Goal: Task Accomplishment & Management: Use online tool/utility

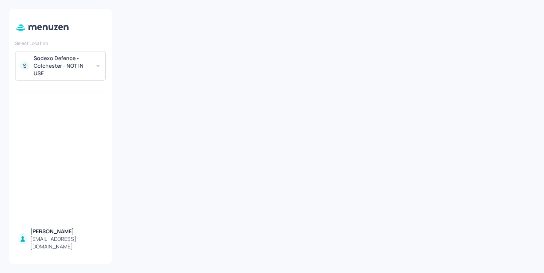
click at [87, 69] on div "Sodexo Defence - Colchester - NOT IN USE" at bounding box center [62, 65] width 57 height 23
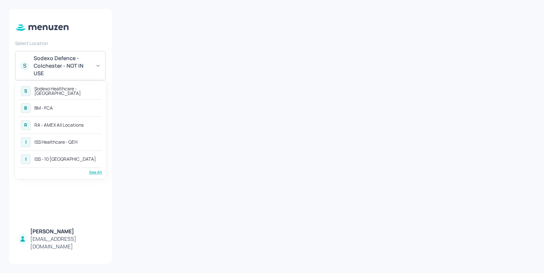
click at [81, 127] on div "RA - AMEX All Locations" at bounding box center [58, 125] width 49 height 5
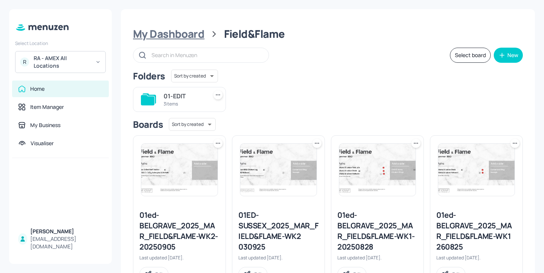
click at [181, 34] on div "My Dashboard" at bounding box center [168, 34] width 71 height 14
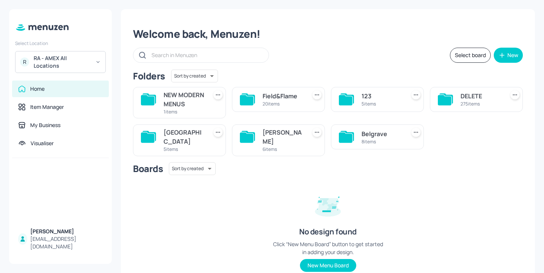
click at [263, 147] on div "6 items" at bounding box center [283, 149] width 41 height 6
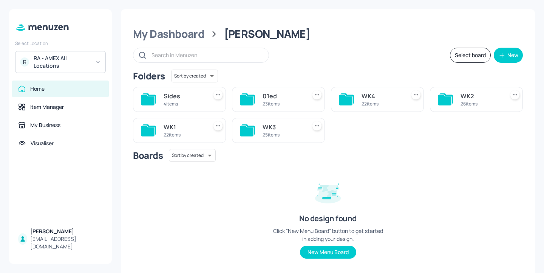
click at [269, 130] on div "WK3" at bounding box center [283, 126] width 41 height 9
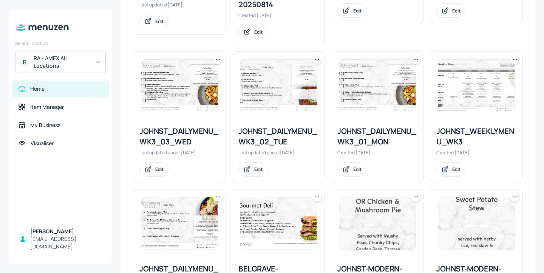
scroll to position [360, 0]
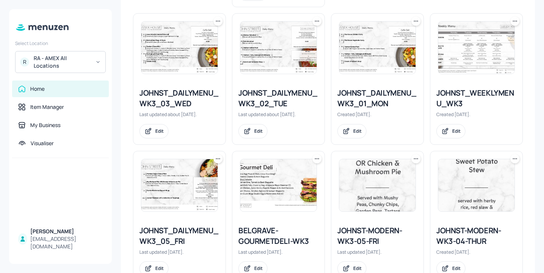
click at [360, 93] on div "JOHNST_DAILYMENU_WK3_01_MON" at bounding box center [378, 98] width 80 height 21
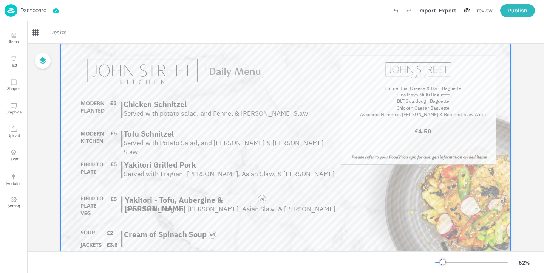
scroll to position [60, 0]
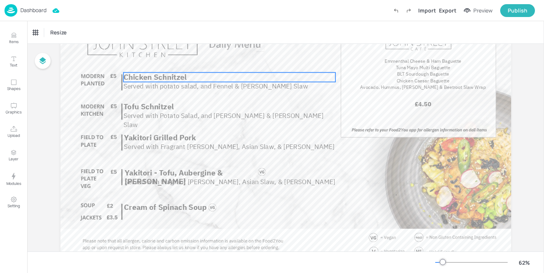
click at [176, 77] on span "Chicken Schnitzel" at bounding box center [155, 77] width 64 height 10
click at [152, 87] on span "Served with potato salad, and Fennel & [PERSON_NAME] Slaw" at bounding box center [215, 86] width 184 height 9
click at [191, 90] on p "Served with potato salad, and Fennel & [PERSON_NAME] Slaw" at bounding box center [228, 85] width 211 height 9
click at [285, 85] on p "Served with potato salad, and Fennel & [PERSON_NAME] Slaw" at bounding box center [228, 85] width 211 height 9
click at [244, 80] on p "Chicken Schnitzel" at bounding box center [229, 77] width 212 height 9
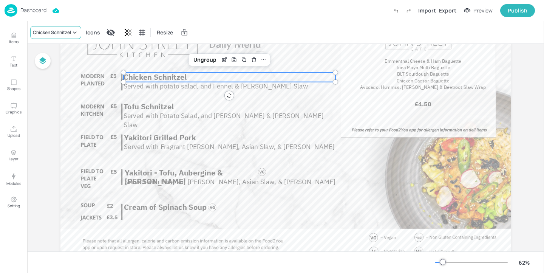
click at [56, 30] on div "Chicken Schnitzel" at bounding box center [52, 32] width 38 height 7
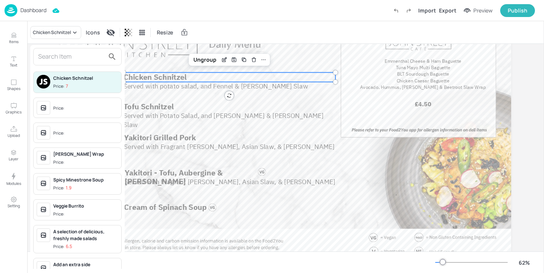
click at [58, 60] on input "text" at bounding box center [71, 57] width 67 height 12
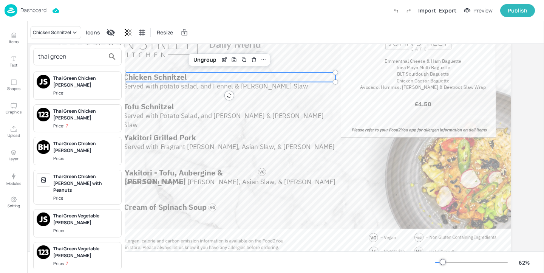
type input "thai green"
click at [67, 212] on div "Thai Green Vegetable [PERSON_NAME]" at bounding box center [85, 219] width 65 height 14
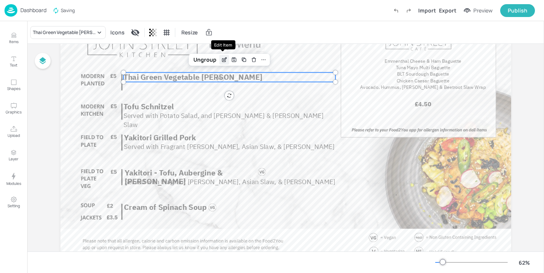
click at [223, 57] on icon "Edit Item" at bounding box center [224, 60] width 6 height 6
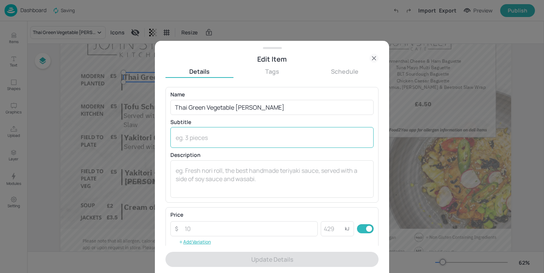
click at [206, 138] on textarea at bounding box center [272, 137] width 193 height 8
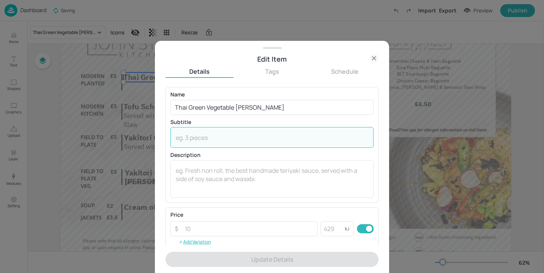
type textarea "w"
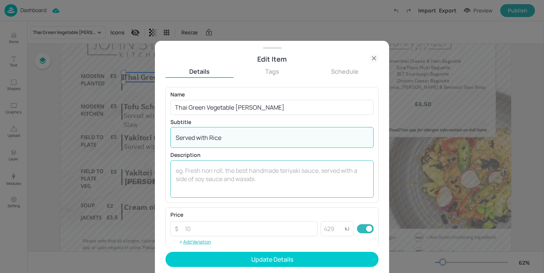
scroll to position [76, 0]
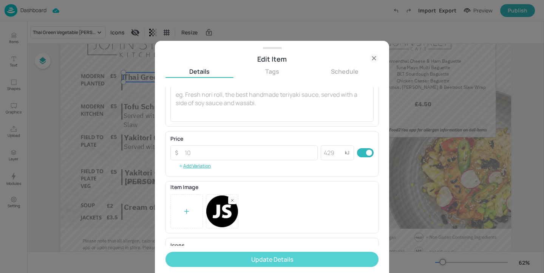
type textarea "Served with Rice"
click at [250, 254] on button "Update Details" at bounding box center [272, 259] width 213 height 15
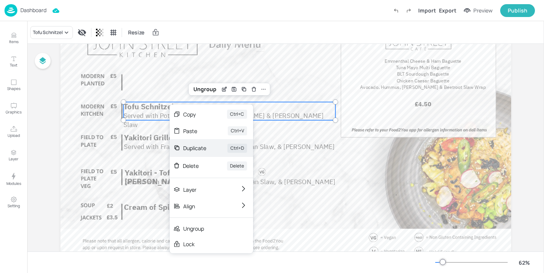
click at [201, 147] on div "Duplicate" at bounding box center [194, 148] width 23 height 8
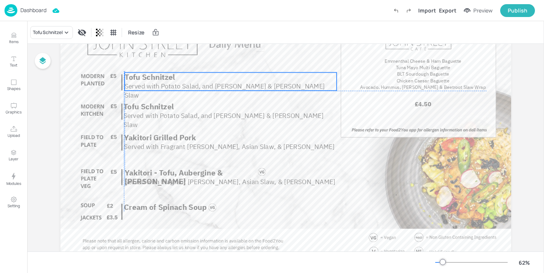
drag, startPoint x: 182, startPoint y: 114, endPoint x: 182, endPoint y: 81, distance: 33.3
click at [182, 81] on div "Tofu Schnitzel Served with Potato Salad, and [PERSON_NAME] & [PERSON_NAME] Slaw" at bounding box center [231, 82] width 212 height 18
click at [53, 30] on div "Tofu Schnitzel" at bounding box center [48, 32] width 30 height 7
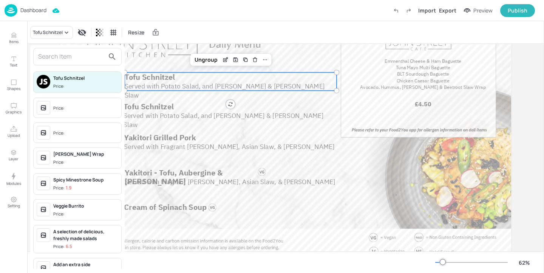
click at [58, 51] on input "text" at bounding box center [71, 57] width 67 height 12
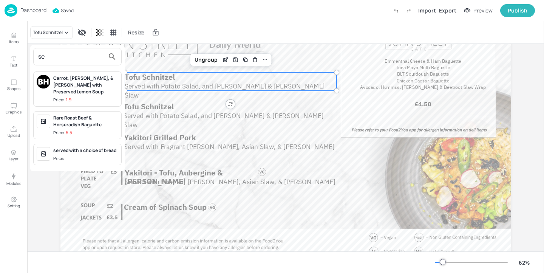
type input "s"
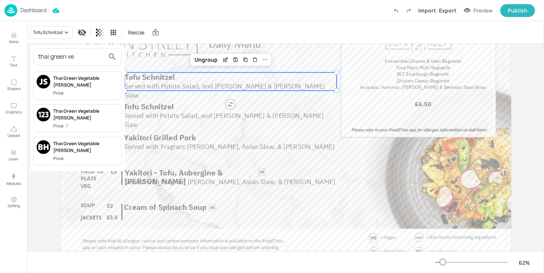
type input "thai green ve"
click at [63, 75] on div "Thai Green Vegetable [PERSON_NAME]" at bounding box center [85, 82] width 65 height 14
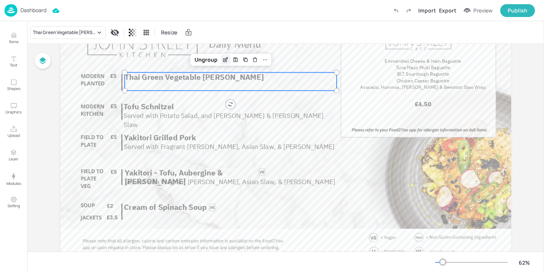
click at [225, 60] on icon "Edit Item" at bounding box center [226, 60] width 6 height 6
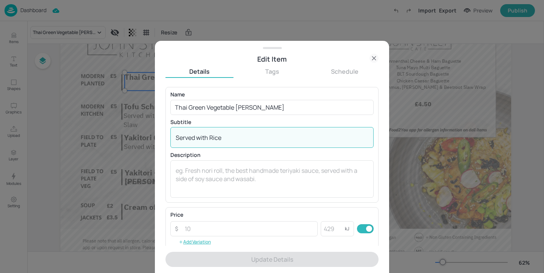
drag, startPoint x: 231, startPoint y: 137, endPoint x: 175, endPoint y: 135, distance: 55.2
click at [175, 135] on div "Served with Rice x ​" at bounding box center [271, 137] width 203 height 21
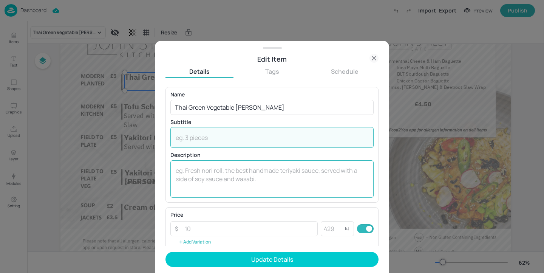
click at [211, 174] on textarea at bounding box center [272, 178] width 193 height 25
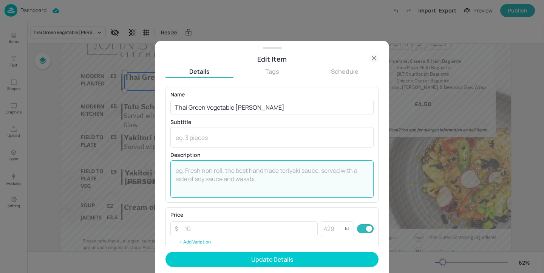
paste textarea "Served with Rice"
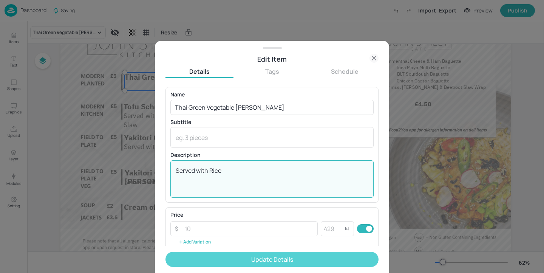
type textarea "Served with Rice"
click at [289, 257] on button "Update Details" at bounding box center [272, 259] width 213 height 15
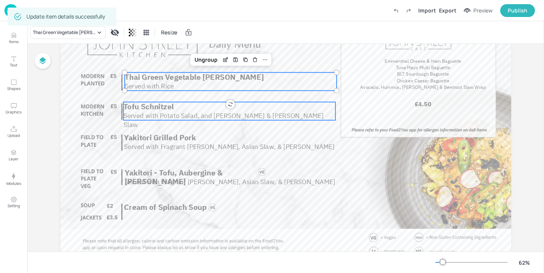
click at [203, 110] on p "Tofu Schnitzel" at bounding box center [229, 106] width 212 height 9
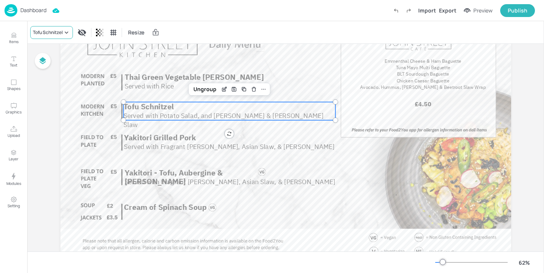
click at [55, 31] on div "Tofu Schnitzel" at bounding box center [48, 32] width 30 height 7
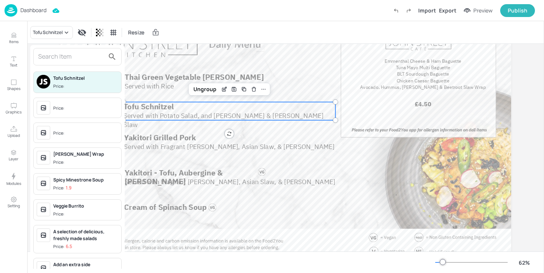
click at [64, 56] on input "text" at bounding box center [71, 57] width 67 height 12
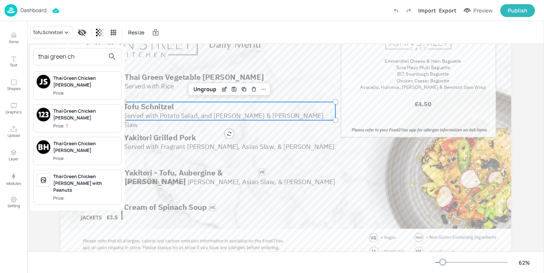
type input "thai green ch"
click at [94, 81] on div "Thai Green Chicken [PERSON_NAME]" at bounding box center [85, 82] width 65 height 14
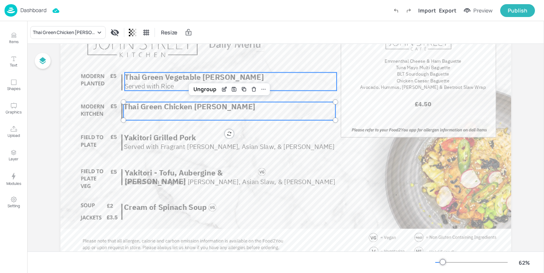
click at [169, 77] on span "Thai Green Vegetable [PERSON_NAME]" at bounding box center [194, 77] width 139 height 10
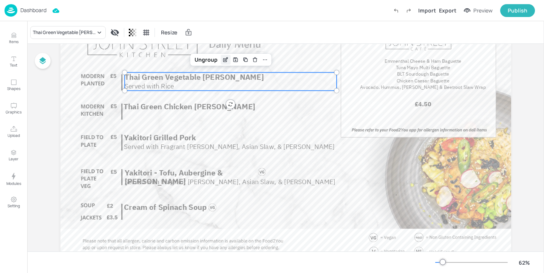
click at [224, 61] on icon "Edit Item" at bounding box center [224, 59] width 3 height 3
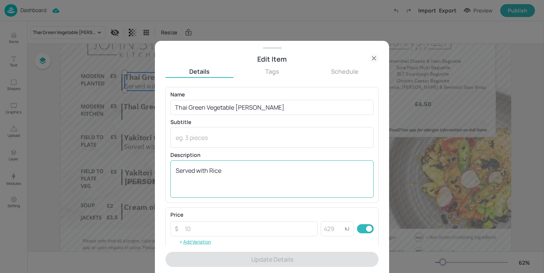
click at [227, 165] on div "Served with Rice x ​" at bounding box center [271, 178] width 203 height 37
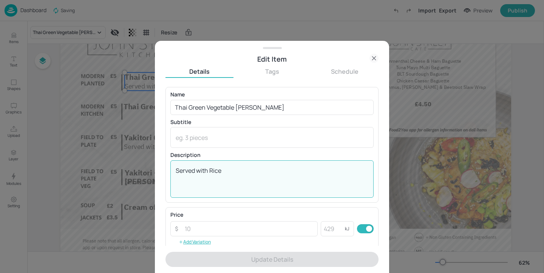
drag, startPoint x: 229, startPoint y: 169, endPoint x: 162, endPoint y: 161, distance: 67.7
click at [162, 161] on div "Edit Item Details Tags Schedule Name Thai Green Vegetable [PERSON_NAME] ​ Subti…" at bounding box center [272, 157] width 234 height 232
click at [129, 128] on div at bounding box center [272, 136] width 544 height 273
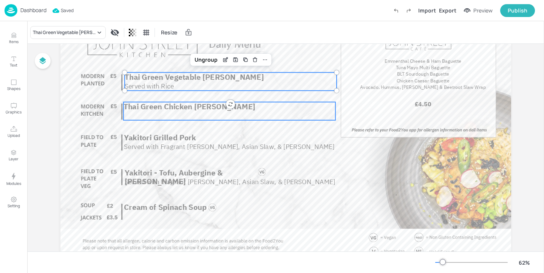
click at [175, 104] on span "Thai Green Chicken [PERSON_NAME]" at bounding box center [189, 107] width 132 height 10
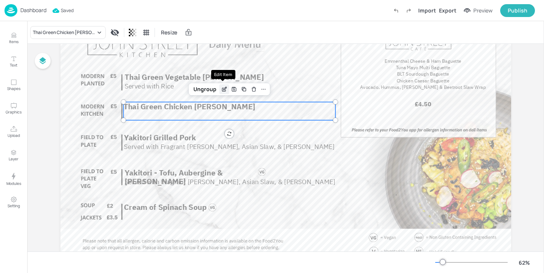
click at [224, 91] on icon "Edit Item" at bounding box center [224, 89] width 6 height 6
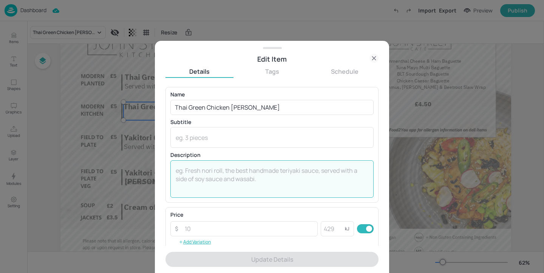
click at [198, 180] on textarea at bounding box center [272, 178] width 193 height 25
paste textarea "Served with Rice"
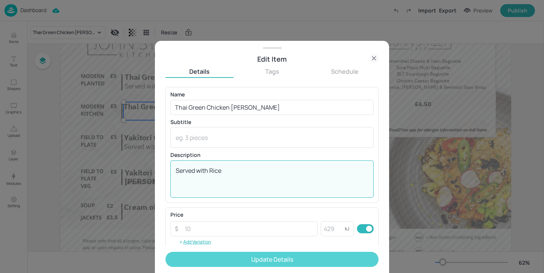
type textarea "Served with Rice"
click at [288, 259] on button "Update Details" at bounding box center [272, 259] width 213 height 15
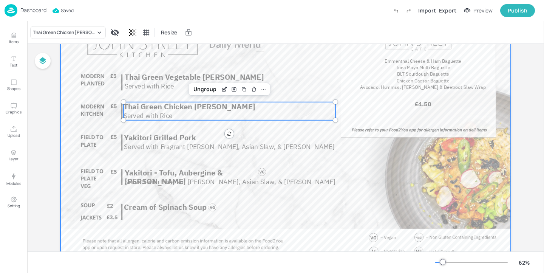
scroll to position [84, 0]
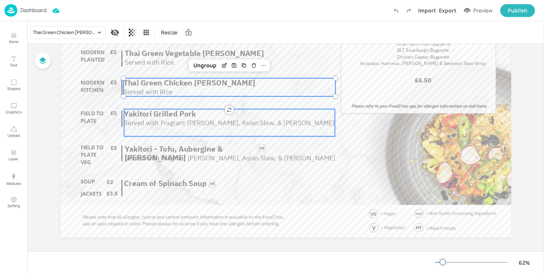
click at [271, 124] on span "Served with Fragrant [PERSON_NAME], Asian Slaw, & [PERSON_NAME]" at bounding box center [229, 122] width 211 height 9
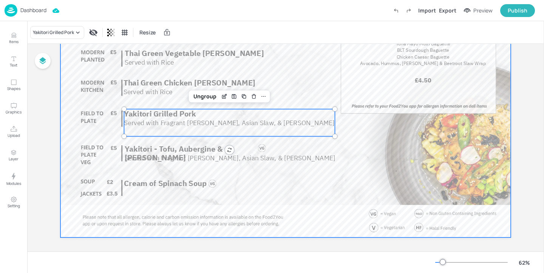
click at [197, 174] on div at bounding box center [285, 111] width 451 height 254
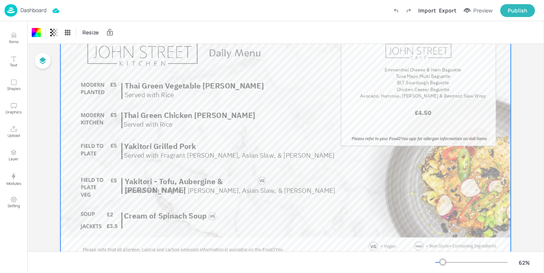
scroll to position [51, 0]
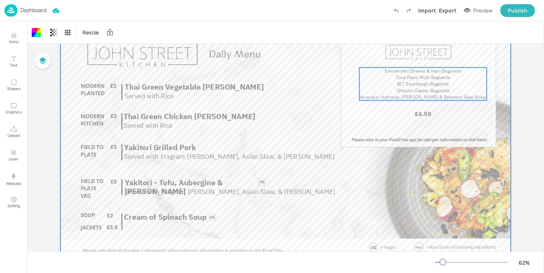
click at [443, 78] on span "Tuna Mayo Multi Baguette" at bounding box center [423, 77] width 54 height 6
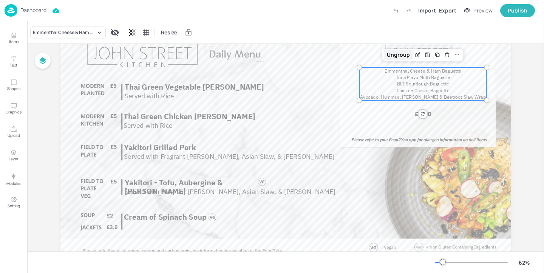
click at [397, 52] on div "Ungroup" at bounding box center [398, 55] width 29 height 10
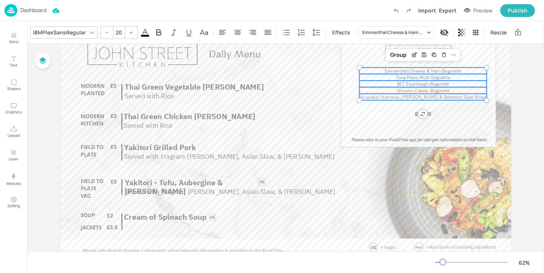
click at [433, 97] on span "Avocado, Hummus, [PERSON_NAME] & Beetroot Slaw Wrap" at bounding box center [423, 97] width 126 height 6
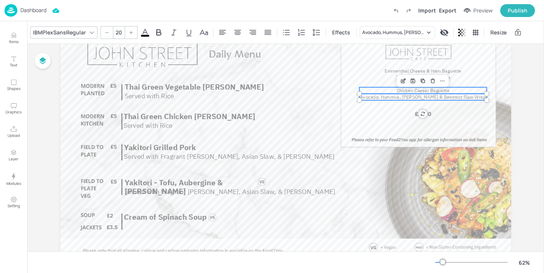
click at [435, 90] on span "Chicken Caesar Baguette" at bounding box center [423, 90] width 53 height 6
click at [466, 83] on p "BLT Sourdough Baguette" at bounding box center [422, 84] width 127 height 6
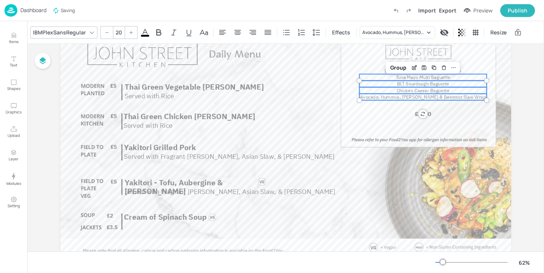
click at [465, 77] on p "Tuna Mayo Multi Baguette" at bounding box center [422, 77] width 127 height 6
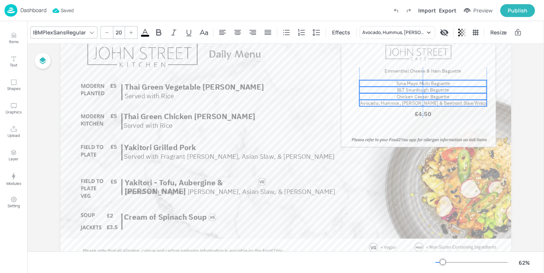
drag, startPoint x: 465, startPoint y: 77, endPoint x: 465, endPoint y: 84, distance: 6.1
click at [465, 84] on p "Tuna Mayo Multi Baguette" at bounding box center [422, 83] width 127 height 6
click at [465, 70] on p "Emmenthal Cheese & Ham Baguette" at bounding box center [422, 71] width 127 height 6
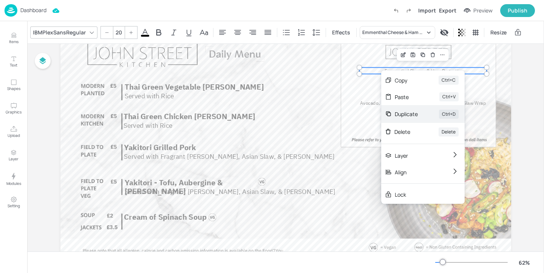
click at [414, 113] on div "Duplicate" at bounding box center [406, 114] width 23 height 8
type input "--"
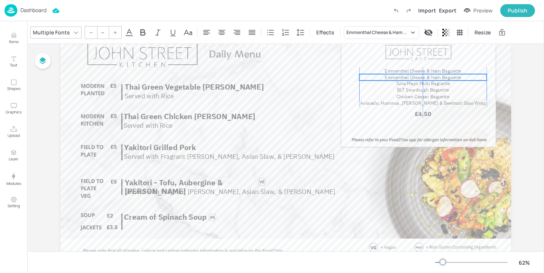
drag, startPoint x: 418, startPoint y: 73, endPoint x: 415, endPoint y: 76, distance: 4.3
click at [415, 76] on span "Emmenthal Cheese & Ham Baguette" at bounding box center [423, 77] width 77 height 6
click at [386, 77] on span "Emmenthal Cheese & Ham Baguette" at bounding box center [423, 77] width 77 height 6
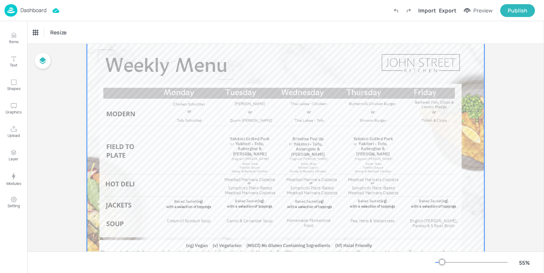
scroll to position [30, 0]
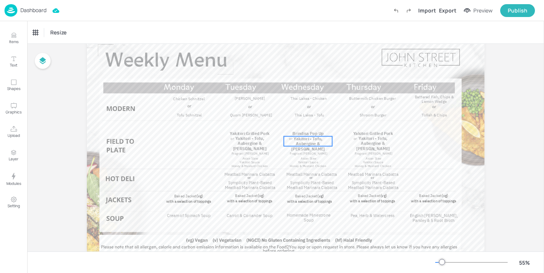
click at [309, 142] on span "Yakitori - Tofu, Aubergine & Shiitake" at bounding box center [308, 143] width 34 height 15
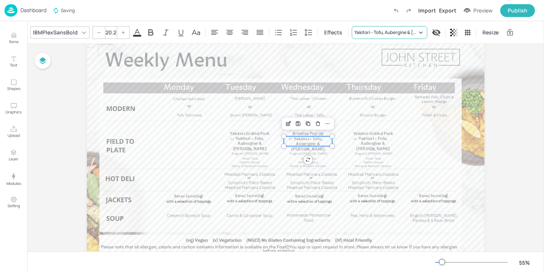
click at [362, 29] on div "Yakitori - Tofu, Aubergine & Shiitake" at bounding box center [386, 32] width 63 height 7
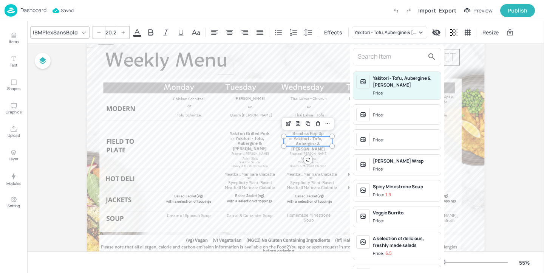
click at [366, 55] on input "text" at bounding box center [391, 57] width 67 height 12
type input "B"
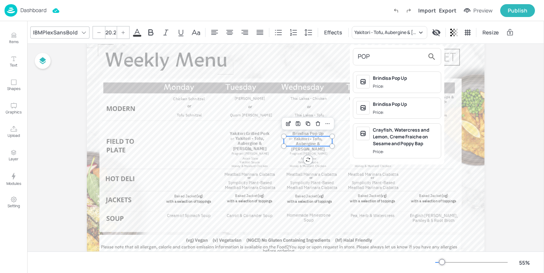
type input "POP"
click at [401, 85] on span "Price:" at bounding box center [405, 86] width 65 height 6
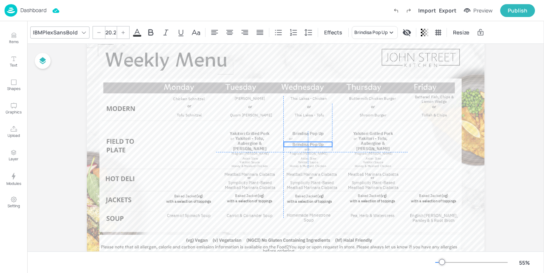
drag, startPoint x: 303, startPoint y: 140, endPoint x: 302, endPoint y: 144, distance: 4.4
click at [302, 144] on span "Brindisa Pop Up" at bounding box center [308, 144] width 31 height 5
click at [289, 138] on div "Cream of Spinach Soup Carrot & Coriander Soup Homemade Minestrone Soup Pea, Her…" at bounding box center [286, 150] width 398 height 224
type input "17"
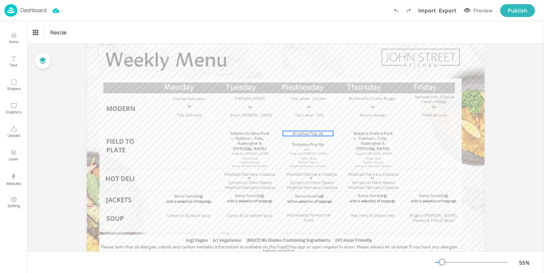
click at [302, 134] on span "Brindisa Pop Up" at bounding box center [308, 133] width 31 height 5
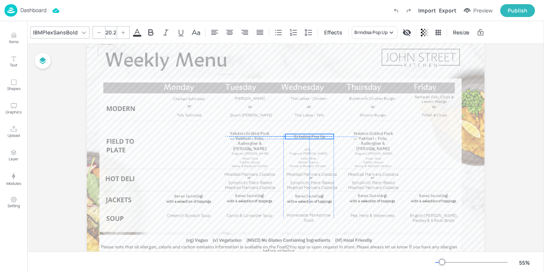
drag, startPoint x: 305, startPoint y: 144, endPoint x: 305, endPoint y: 136, distance: 8.3
click at [305, 136] on span "Brindisa Pop Up" at bounding box center [309, 136] width 31 height 5
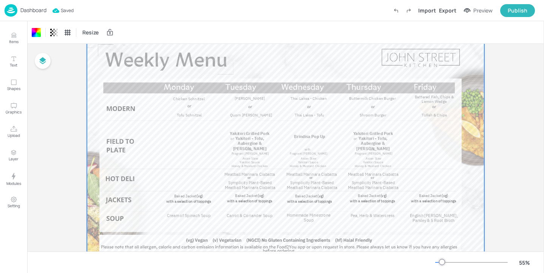
click at [36, 15] on div "Dashboard" at bounding box center [26, 10] width 42 height 12
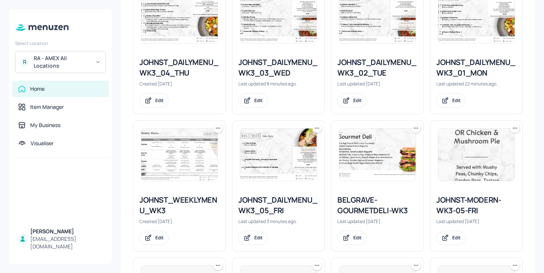
scroll to position [397, 0]
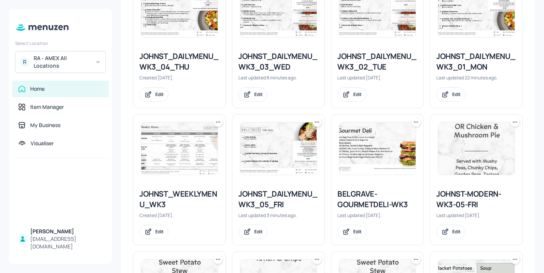
click at [170, 190] on div "JOHNST_WEEKLYMENU_WK3" at bounding box center [179, 199] width 80 height 21
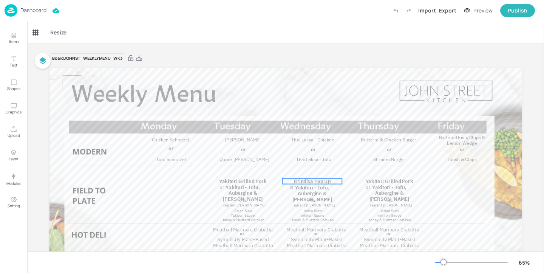
click at [322, 181] on span "Brindisa Pop Up" at bounding box center [312, 181] width 37 height 6
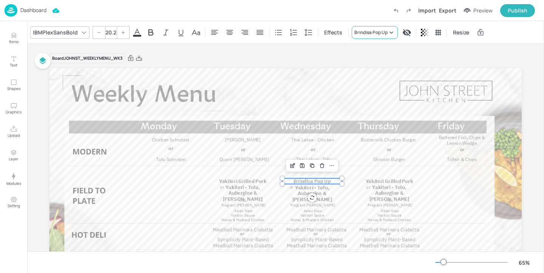
click at [372, 35] on div "Brindisa Pop Up" at bounding box center [371, 32] width 33 height 7
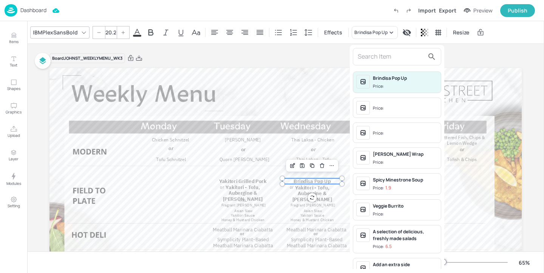
click at [371, 60] on input "text" at bounding box center [391, 57] width 67 height 12
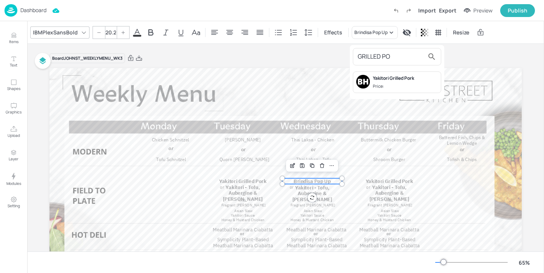
type input "GRILLED PO"
click at [404, 76] on div "Yakitori Grilled Pork" at bounding box center [405, 78] width 65 height 7
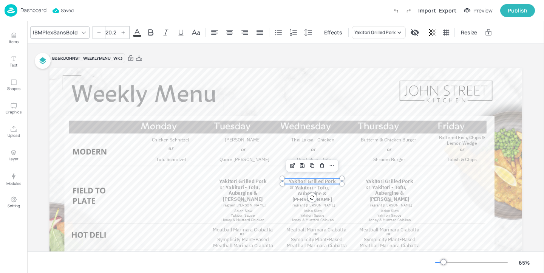
click at [36, 14] on div "Dashboard" at bounding box center [26, 10] width 42 height 12
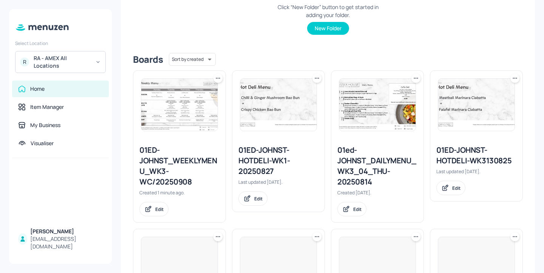
scroll to position [186, 0]
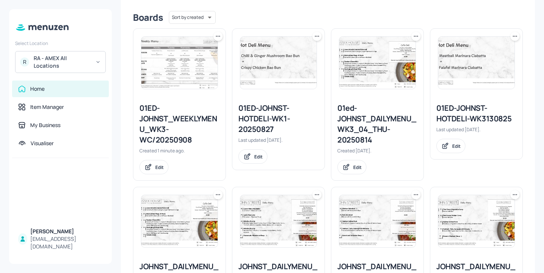
click at [203, 119] on div "01ED-JOHNST_WEEKLYMENU_WK3-WC/20250908" at bounding box center [179, 124] width 80 height 42
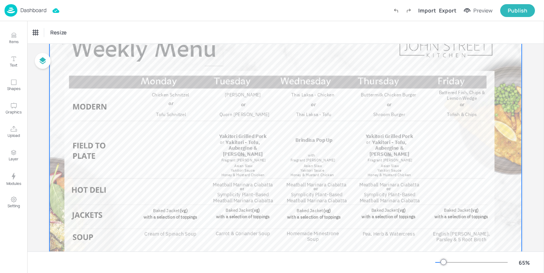
scroll to position [60, 0]
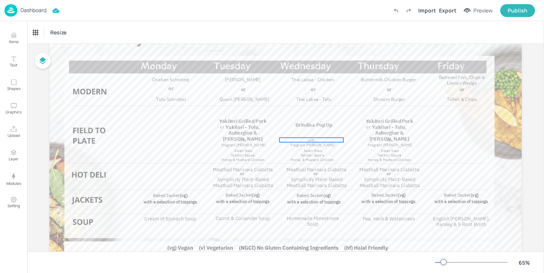
click at [310, 141] on span "with" at bounding box center [312, 140] width 8 height 5
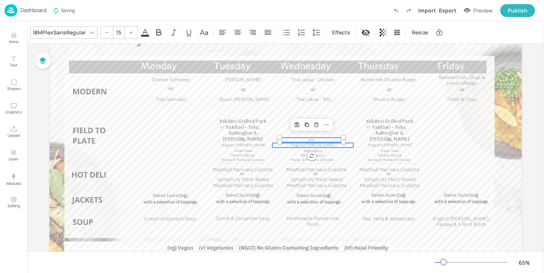
click at [314, 146] on span "Fragrant Jasmine Rice" at bounding box center [313, 145] width 45 height 5
type input "15"
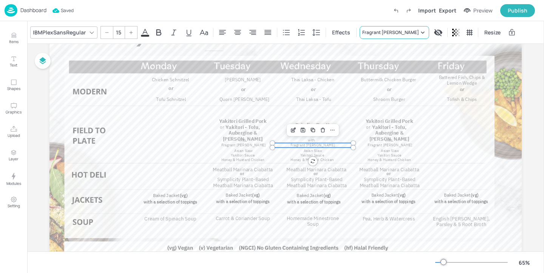
click at [380, 37] on div "Fragrant Jasmine Rice" at bounding box center [395, 32] width 70 height 13
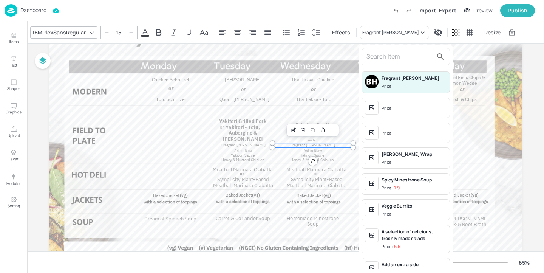
click at [347, 119] on div at bounding box center [272, 136] width 544 height 273
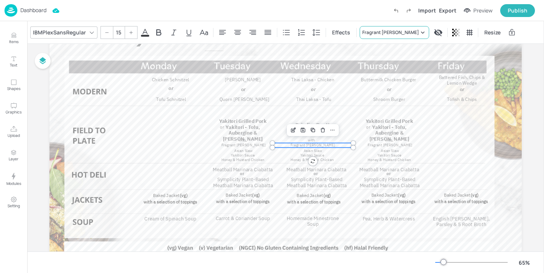
click at [385, 31] on div "Fragrant Jasmine Rice" at bounding box center [390, 32] width 57 height 7
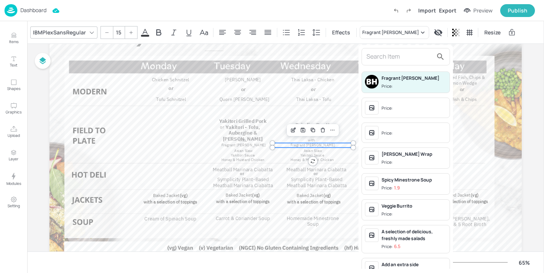
click at [293, 130] on div at bounding box center [272, 136] width 544 height 273
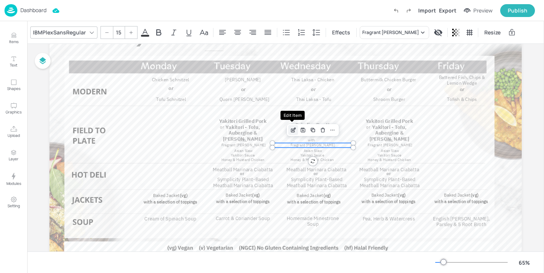
click at [293, 129] on icon "Edit Item" at bounding box center [294, 129] width 3 height 3
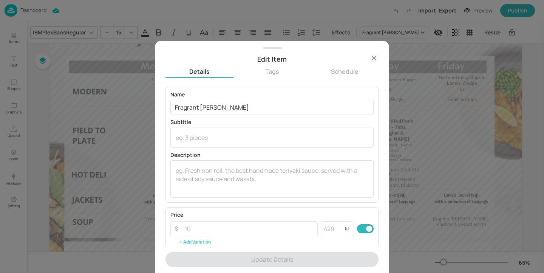
click at [372, 58] on icon at bounding box center [374, 58] width 9 height 9
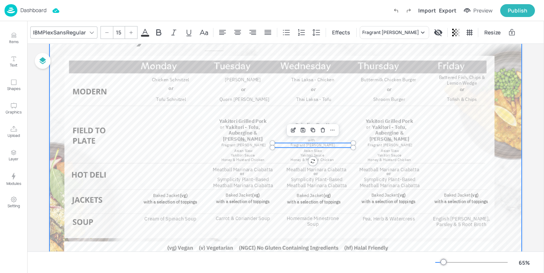
click at [356, 126] on div at bounding box center [286, 141] width 472 height 266
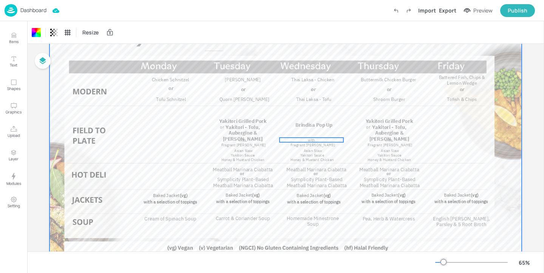
click at [311, 140] on span "with" at bounding box center [312, 140] width 8 height 5
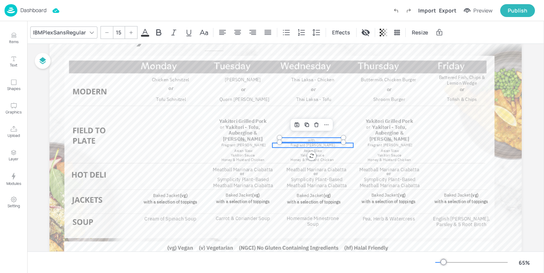
type input "15"
click at [333, 144] on p "Fragrant Jasmine Rice" at bounding box center [313, 145] width 81 height 5
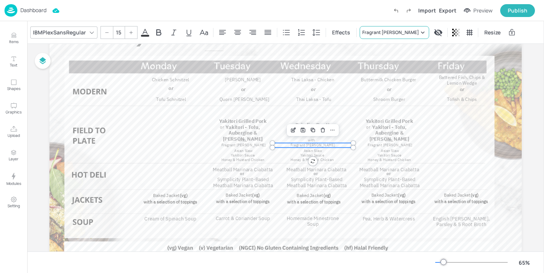
click at [380, 31] on div "Fragrant Jasmine Rice" at bounding box center [390, 32] width 57 height 7
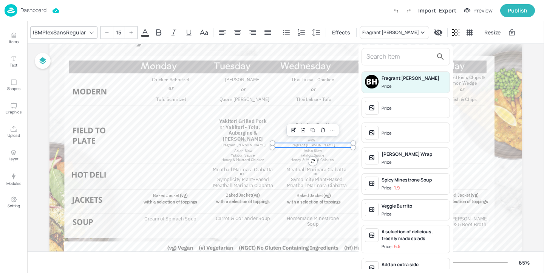
click at [380, 59] on input "text" at bounding box center [400, 57] width 67 height 12
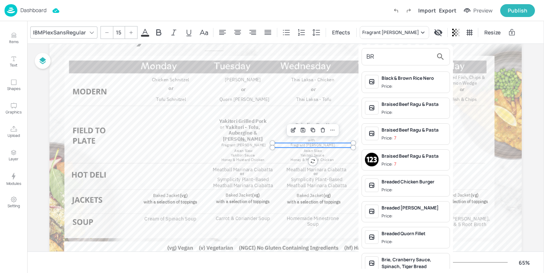
type input "B"
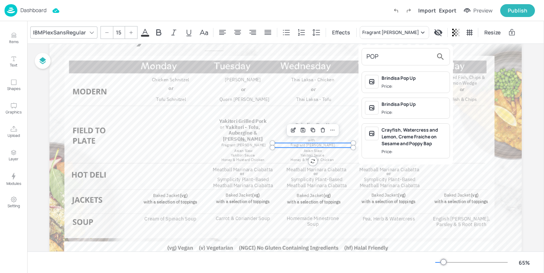
type input "POP"
click at [416, 78] on div "Brindisa Pop Up" at bounding box center [414, 78] width 65 height 7
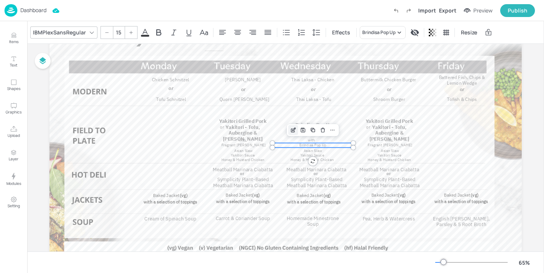
click at [290, 132] on icon "Edit Item" at bounding box center [293, 130] width 6 height 6
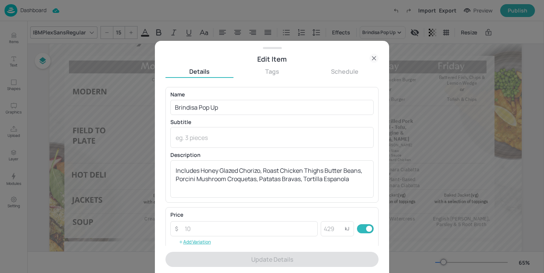
click at [375, 56] on icon at bounding box center [374, 58] width 9 height 9
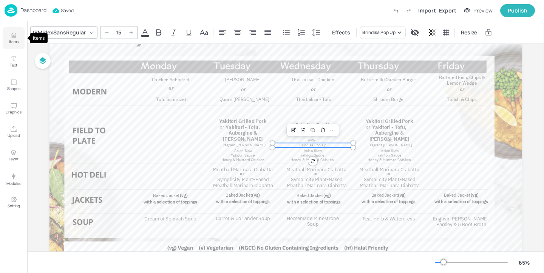
click at [15, 43] on p "Items" at bounding box center [13, 41] width 9 height 5
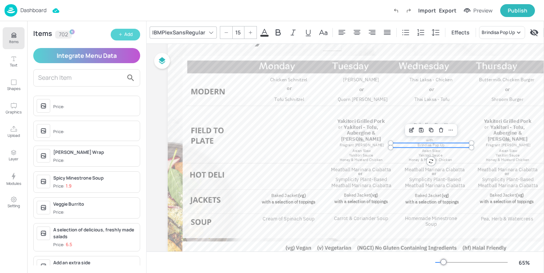
click at [133, 34] on button "Add" at bounding box center [125, 35] width 29 height 12
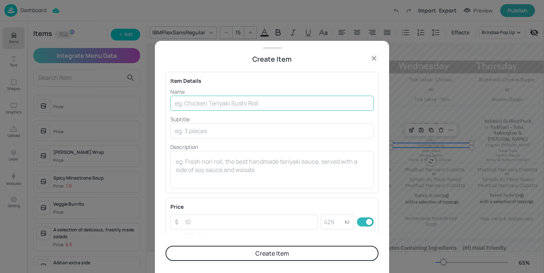
click at [282, 102] on input "text" at bounding box center [271, 103] width 203 height 15
paste input "Honeyr glazed chorizo"
click at [198, 104] on input "Honeyr glazed chorizo" at bounding box center [271, 103] width 203 height 15
type input "Honey Glazed Chorizo"
click at [259, 253] on button "Create Item" at bounding box center [272, 253] width 213 height 15
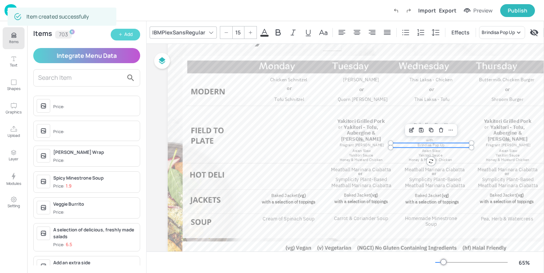
click at [129, 32] on div "Add" at bounding box center [128, 34] width 8 height 7
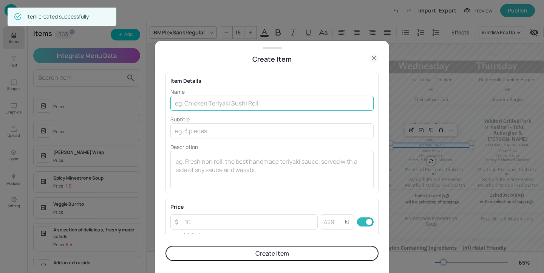
click at [238, 106] on input "text" at bounding box center [271, 103] width 203 height 15
paste input "Roast chicken thighs butter beans"
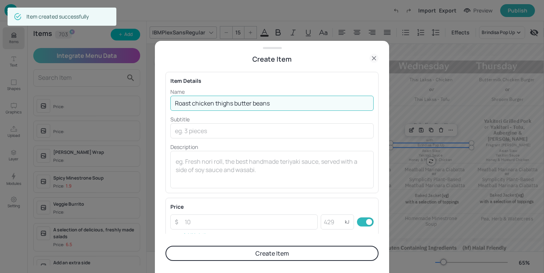
click at [196, 104] on input "Roast chicken thighs butter beans" at bounding box center [271, 103] width 203 height 15
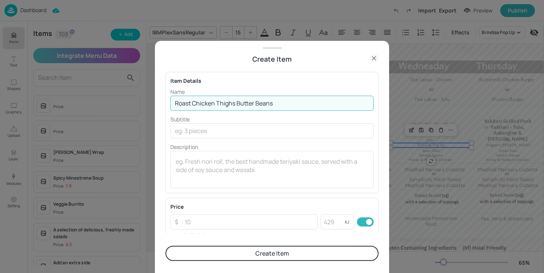
type input "Roast Chicken Thighs Butter Beans"
click at [235, 256] on button "Create Item" at bounding box center [272, 253] width 213 height 15
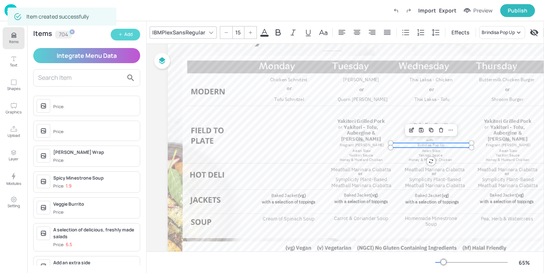
click at [122, 39] on button "Add" at bounding box center [125, 35] width 29 height 12
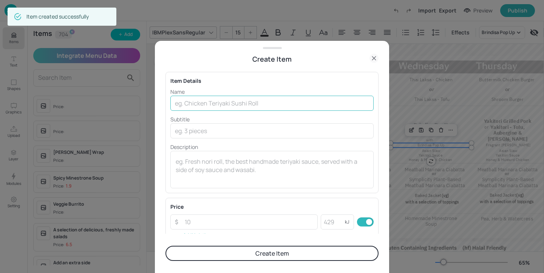
click at [231, 101] on input "text" at bounding box center [271, 103] width 203 height 15
paste input "Porcini mushroom croquetas"
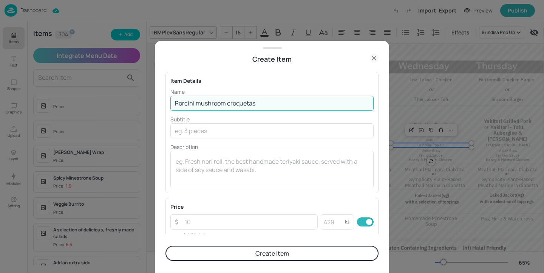
click at [201, 106] on input "Porcini mushroom croquetas" at bounding box center [271, 103] width 203 height 15
type input "Porcini Mushroom Croquetas"
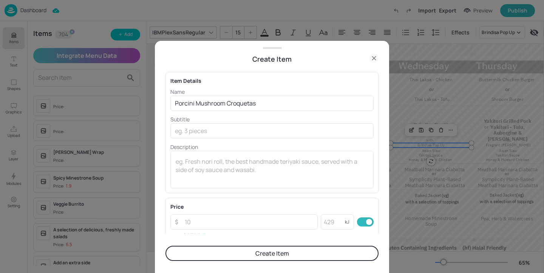
click at [246, 256] on button "Create Item" at bounding box center [272, 253] width 213 height 15
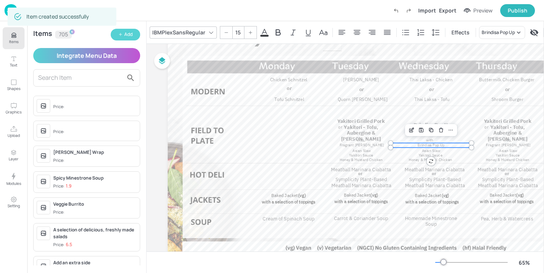
click at [129, 36] on div "Add" at bounding box center [128, 34] width 8 height 7
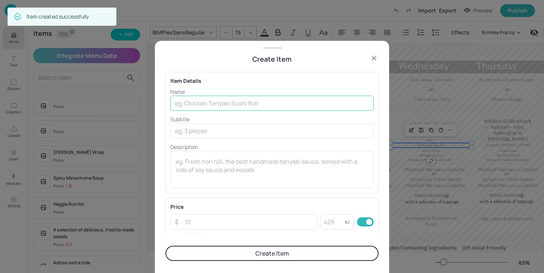
click at [219, 105] on input "text" at bounding box center [271, 103] width 203 height 15
paste input "Tortilla Espanola"
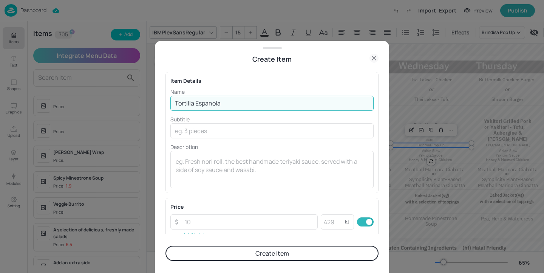
type input "Tortilla Espanola"
click at [273, 254] on button "Create Item" at bounding box center [272, 253] width 213 height 15
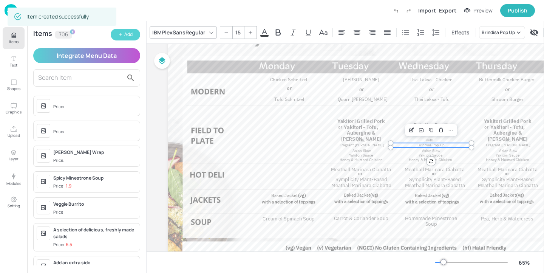
click at [128, 32] on div "Add" at bounding box center [128, 34] width 8 height 7
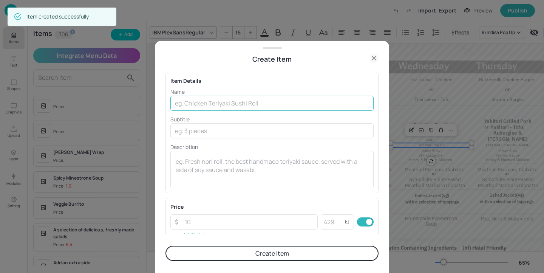
click at [237, 99] on input "text" at bounding box center [271, 103] width 203 height 15
paste input "Patatas Bravas"
type input "Patatas Bravas"
click at [166, 246] on button "Create Item" at bounding box center [272, 253] width 213 height 15
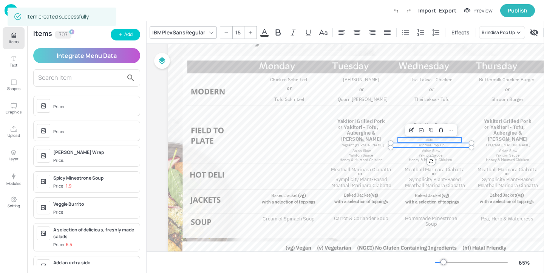
click at [448, 142] on p "with" at bounding box center [430, 140] width 64 height 5
type input "15"
click at [447, 144] on p "Brindisa Pop Up" at bounding box center [431, 145] width 81 height 5
click at [446, 149] on p "Asian Slaw" at bounding box center [431, 151] width 72 height 5
click at [446, 154] on p "Yakitori Sauce" at bounding box center [430, 155] width 71 height 5
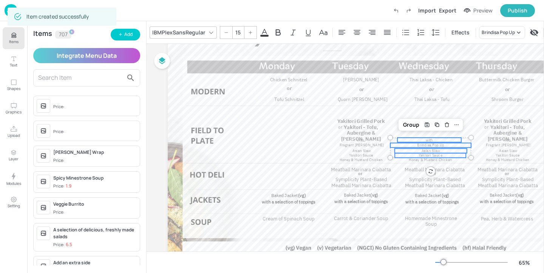
click at [446, 158] on span "Honey & Mustard Chicken" at bounding box center [430, 159] width 43 height 5
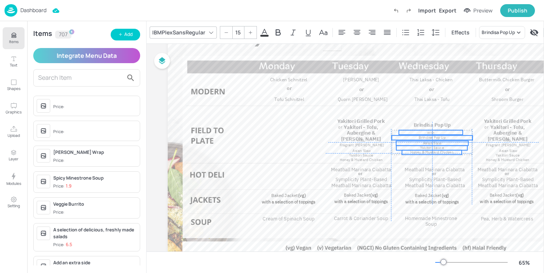
drag, startPoint x: 446, startPoint y: 158, endPoint x: 446, endPoint y: 150, distance: 8.7
click at [446, 8] on div "Cream of Spinach Soup Carrot & Coriander Soup Homemade Minestrone Soup Pea, Her…" at bounding box center [404, 8] width 472 height 0
click at [446, 155] on div at bounding box center [404, 141] width 472 height 266
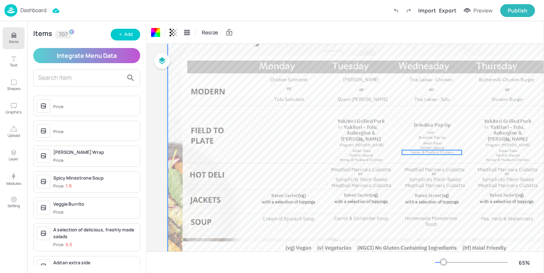
click at [444, 153] on span "Honey & Mustard Chicken" at bounding box center [432, 152] width 43 height 5
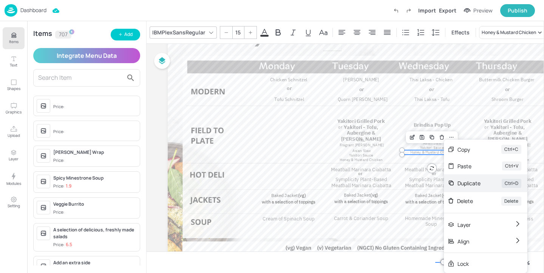
click at [465, 180] on div "Duplicate" at bounding box center [469, 183] width 23 height 8
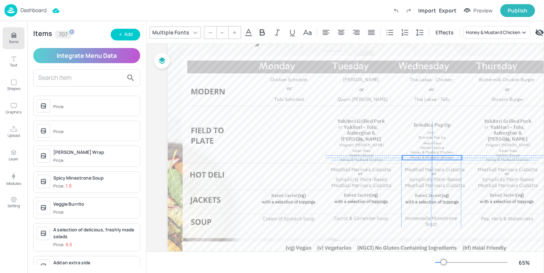
drag, startPoint x: 433, startPoint y: 155, endPoint x: 430, endPoint y: 158, distance: 4.3
click at [430, 158] on span "Honey & Mustard Chicken" at bounding box center [432, 157] width 43 height 5
click at [398, 138] on p "Brindisa Pop Up" at bounding box center [432, 137] width 81 height 5
type input "15"
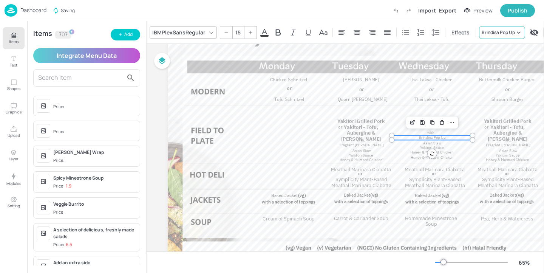
click at [488, 29] on div "Brindisa Pop Up" at bounding box center [498, 32] width 33 height 7
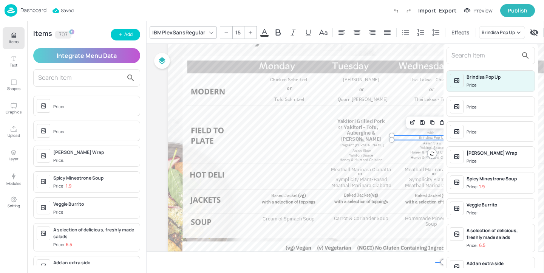
click at [472, 58] on input "text" at bounding box center [485, 56] width 67 height 12
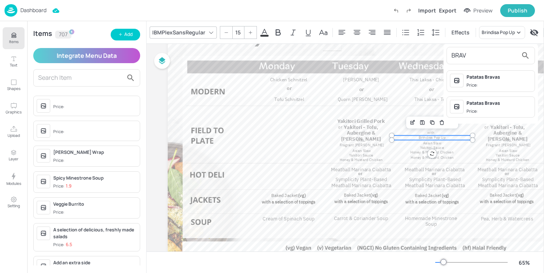
type input "BRAV"
click at [514, 84] on span "Price:" at bounding box center [499, 85] width 65 height 6
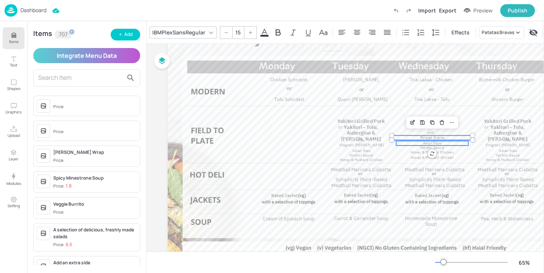
click at [453, 143] on p "Asian Slaw" at bounding box center [433, 143] width 72 height 5
type input "15"
click at [489, 33] on div "Asian Slaw" at bounding box center [493, 32] width 23 height 7
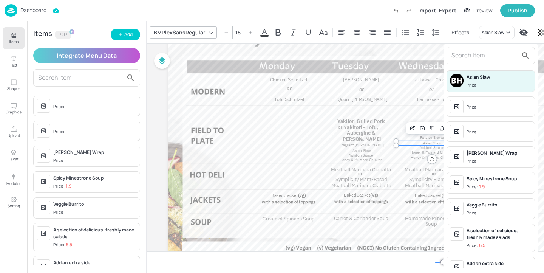
click at [485, 60] on input "text" at bounding box center [485, 56] width 67 height 12
click at [445, 57] on div "Asian Slaw Price: Price: Price: Fajita Halloumi Wrap Price: Spicy Minestrone So…" at bounding box center [491, 157] width 94 height 227
click at [482, 53] on input "text" at bounding box center [485, 56] width 67 height 12
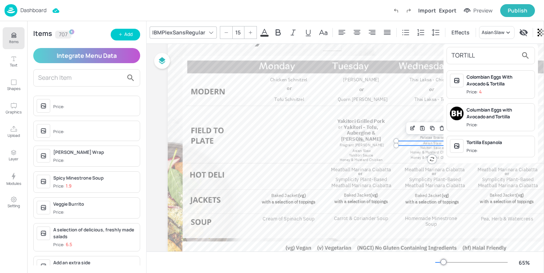
type input "TORTILL"
click at [505, 149] on span "Price:" at bounding box center [499, 150] width 65 height 6
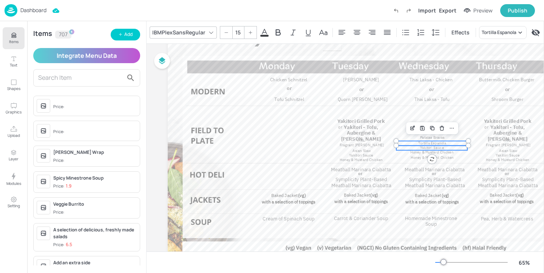
click at [439, 149] on span "Yakitori Sauce" at bounding box center [432, 148] width 24 height 5
type input "15"
click at [458, 33] on span "Effects" at bounding box center [460, 32] width 21 height 8
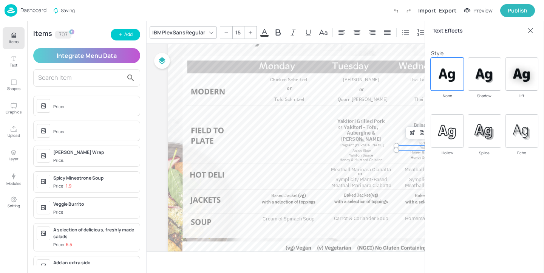
click at [530, 33] on icon at bounding box center [531, 31] width 8 height 8
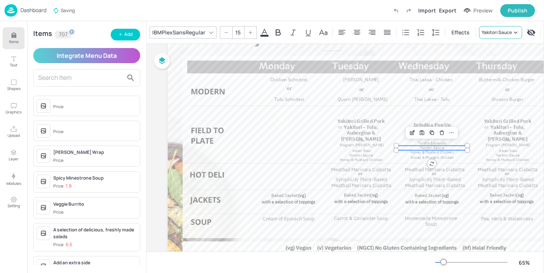
click at [507, 33] on div "Yakitori Sauce" at bounding box center [497, 32] width 30 height 7
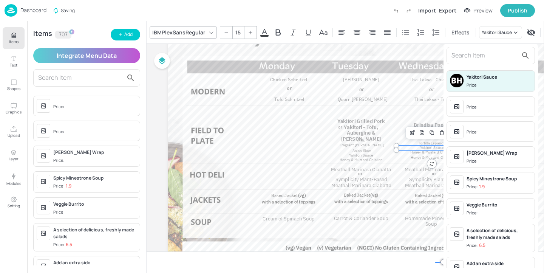
click at [493, 57] on input "text" at bounding box center [485, 56] width 67 height 12
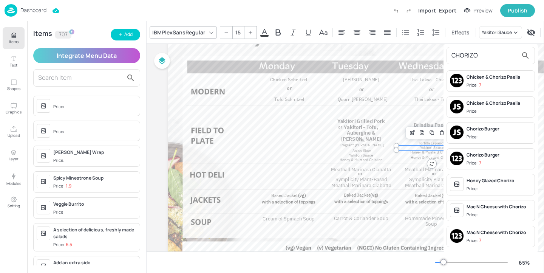
type input "CHORIZO"
click at [510, 187] on span "Price:" at bounding box center [499, 189] width 65 height 6
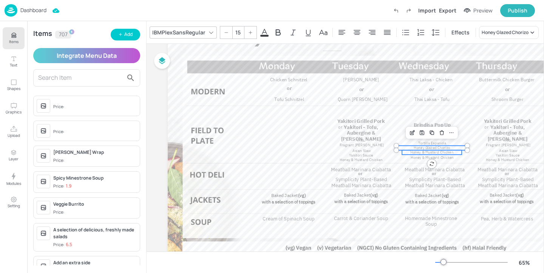
click at [450, 153] on span "Honey & Mustard Chicken" at bounding box center [432, 152] width 43 height 5
type input "15"
click at [489, 30] on div "Honey & Mustard Chicken" at bounding box center [509, 32] width 54 height 7
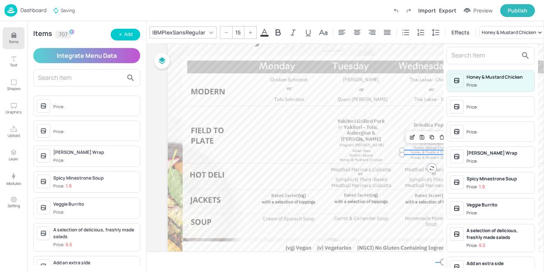
click at [485, 57] on input "text" at bounding box center [485, 56] width 67 height 12
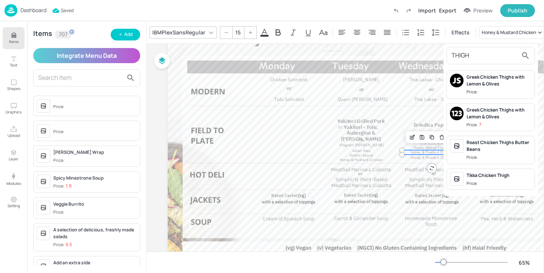
type input "THIGH"
click at [506, 143] on div "Roast Chicken Thighs Butter Beans" at bounding box center [499, 146] width 65 height 14
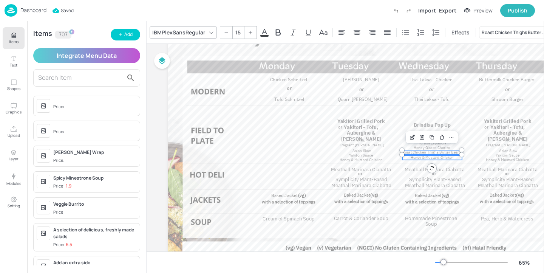
click at [451, 157] on span "Honey & Mustard Chicken" at bounding box center [432, 157] width 43 height 5
type input "15"
click at [500, 34] on div "Honey & Mustard Chicken" at bounding box center [509, 32] width 54 height 7
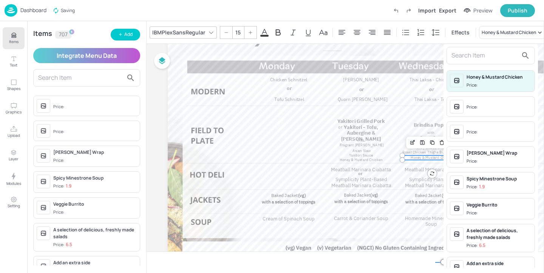
click at [496, 55] on input "text" at bounding box center [485, 56] width 67 height 12
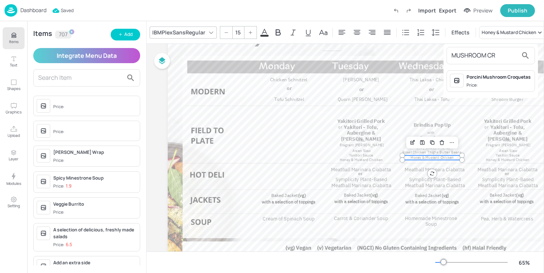
type input "MUSHROOM CR"
click at [506, 79] on div "Porcini Mushroom Croquetas" at bounding box center [499, 77] width 65 height 7
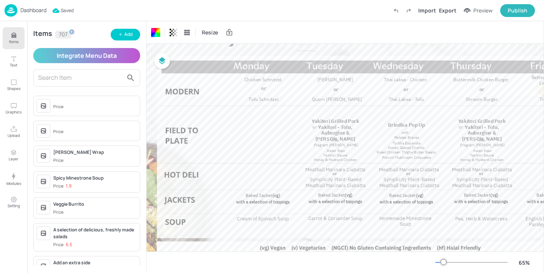
scroll to position [60, 27]
click at [269, 82] on span "Chicken Schnitzel" at bounding box center [261, 80] width 37 height 6
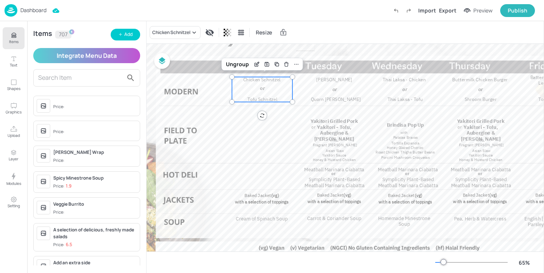
click at [177, 23] on div "Chicken Schnitzel Resize" at bounding box center [346, 32] width 398 height 22
click at [177, 34] on div "Chicken Schnitzel" at bounding box center [171, 32] width 38 height 7
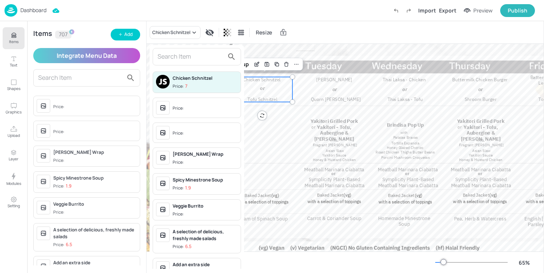
click at [183, 57] on input "text" at bounding box center [191, 57] width 67 height 12
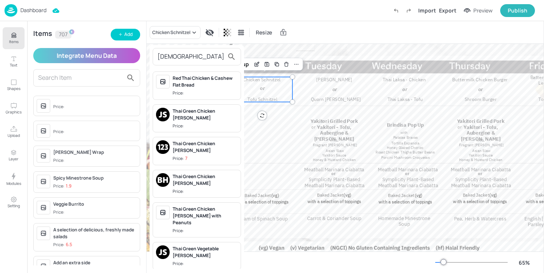
type input "THAI"
click at [307, 90] on div at bounding box center [272, 136] width 544 height 273
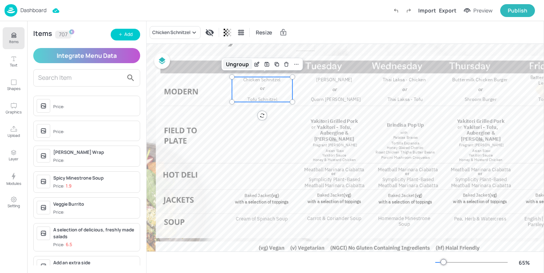
click at [247, 67] on div "Ungroup" at bounding box center [237, 64] width 29 height 10
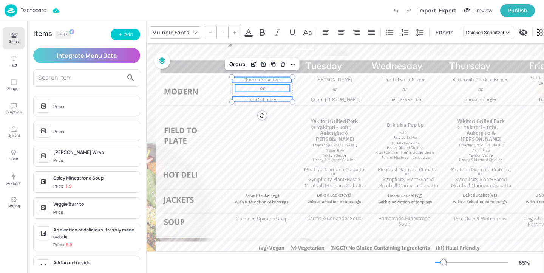
click at [261, 80] on span "Chicken Schnitzel" at bounding box center [261, 80] width 37 height 6
type input "19"
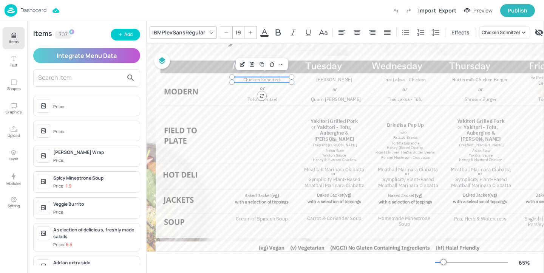
click at [507, 23] on div "IBMPlexSansRegular 19 Effects Chicken Schnitzel Resize" at bounding box center [346, 32] width 398 height 22
click at [502, 31] on div "Chicken Schnitzel" at bounding box center [501, 32] width 38 height 7
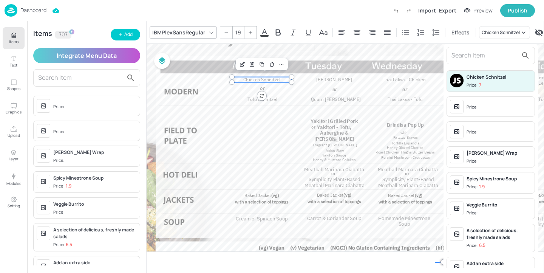
click at [474, 56] on input "text" at bounding box center [485, 56] width 67 height 12
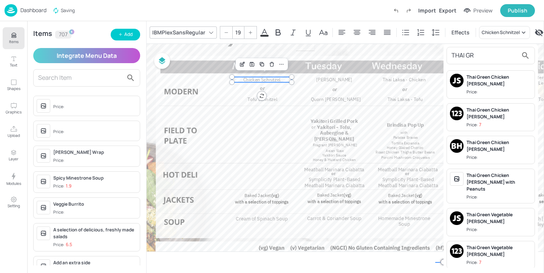
type input "THAI GR"
click at [497, 80] on div "Thai Green Chicken [PERSON_NAME]" at bounding box center [499, 81] width 65 height 14
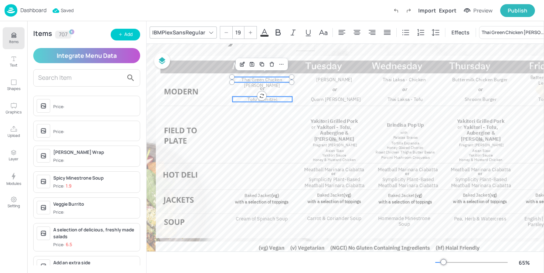
click at [273, 101] on span "Tofu Schnitzel" at bounding box center [263, 99] width 30 height 6
type input "19"
click at [495, 31] on div "Tofu Schnitzel" at bounding box center [497, 32] width 30 height 7
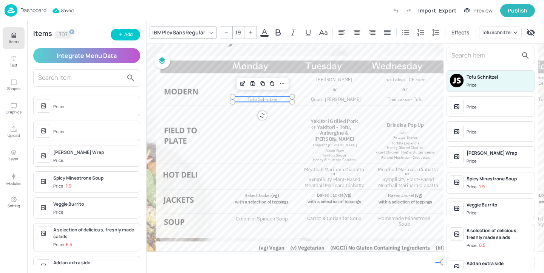
click at [485, 57] on input "text" at bounding box center [485, 56] width 67 height 12
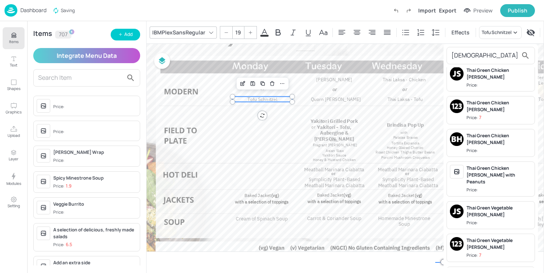
scroll to position [48, 0]
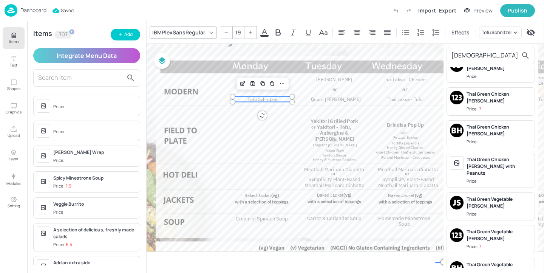
type input "THAI"
click at [500, 211] on span "Price:" at bounding box center [499, 214] width 65 height 6
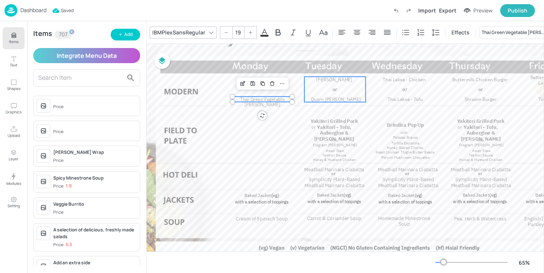
click at [336, 82] on span "Lamb Moussaka" at bounding box center [334, 79] width 36 height 6
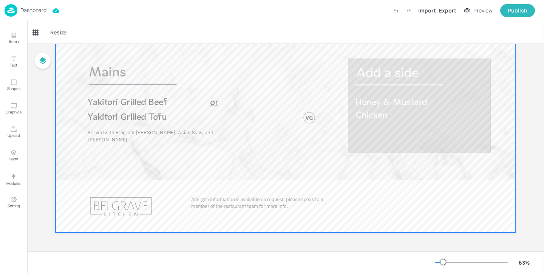
scroll to position [93, 0]
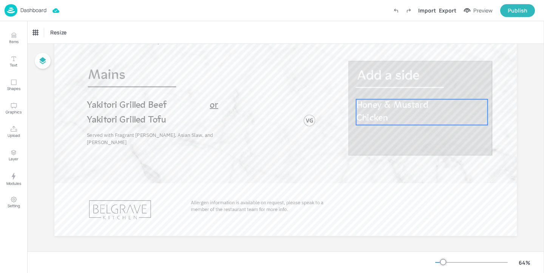
click at [428, 102] on span "Honey & Mustard Chicken" at bounding box center [392, 112] width 72 height 22
click at [79, 39] on div "Honey & Mustard Chicken Icons Resize" at bounding box center [285, 32] width 517 height 22
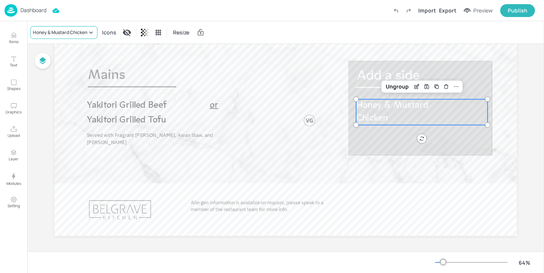
click at [79, 34] on div "Honey & Mustard Chicken" at bounding box center [60, 32] width 54 height 7
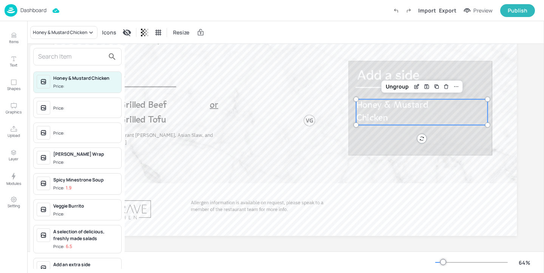
click at [78, 98] on div "Price:" at bounding box center [77, 108] width 88 height 20
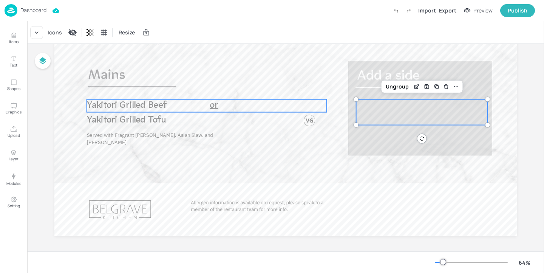
click at [138, 111] on p "Yakitori Grilled Beef" at bounding box center [147, 105] width 120 height 13
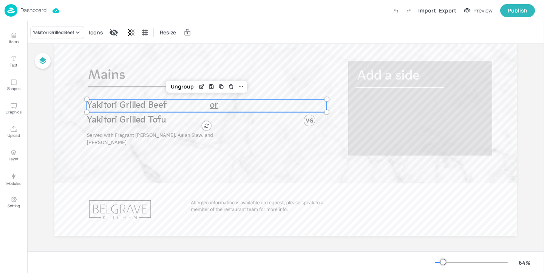
click at [211, 108] on div "Yakitori Grilled Beef" at bounding box center [207, 105] width 240 height 13
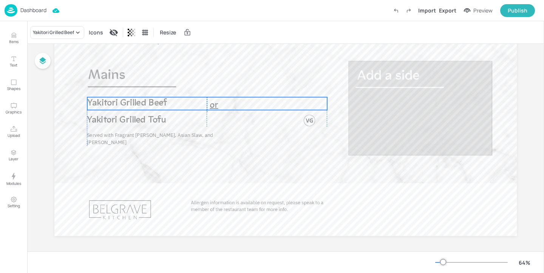
drag, startPoint x: 219, startPoint y: 103, endPoint x: 218, endPoint y: 99, distance: 4.2
click at [218, 99] on div "Yakitori Grilled Beef" at bounding box center [207, 103] width 240 height 13
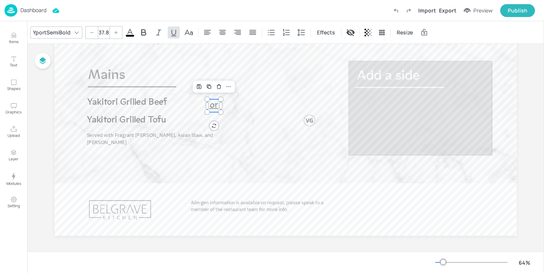
click at [214, 110] on span "or" at bounding box center [214, 105] width 8 height 9
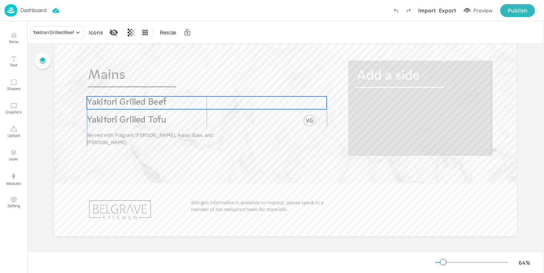
click at [158, 105] on span "Yakitori Grilled Beef" at bounding box center [127, 102] width 80 height 9
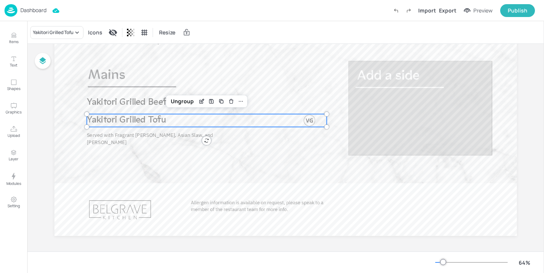
click at [156, 124] on span "Yakitori Grilled Tofu" at bounding box center [126, 119] width 79 height 9
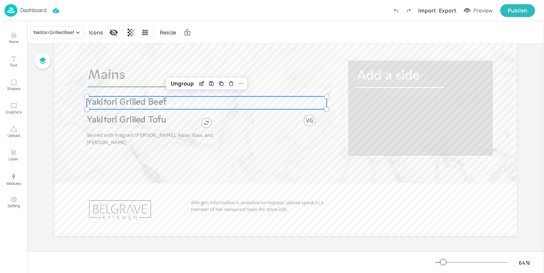
click at [153, 105] on span "Yakitori Grilled Beef" at bounding box center [127, 102] width 80 height 9
click at [71, 26] on div "Yakitori Grilled Beef" at bounding box center [57, 32] width 54 height 13
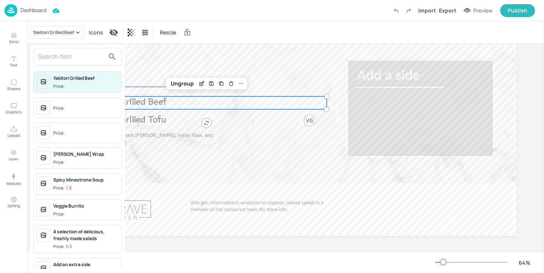
click at [71, 53] on input "text" at bounding box center [71, 57] width 67 height 12
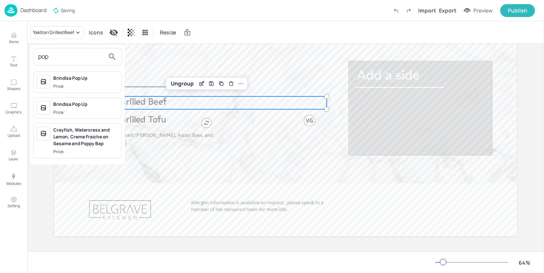
type input "pop"
click at [96, 79] on div "Brindisa Pop Up" at bounding box center [85, 78] width 65 height 7
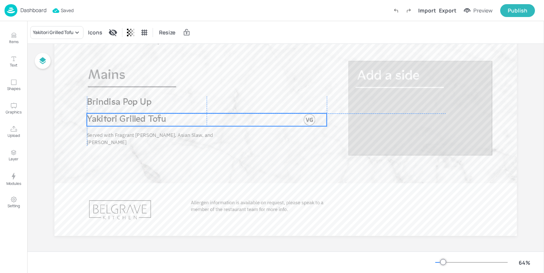
click at [132, 119] on span "Yakitori Grilled Tofu" at bounding box center [126, 119] width 79 height 9
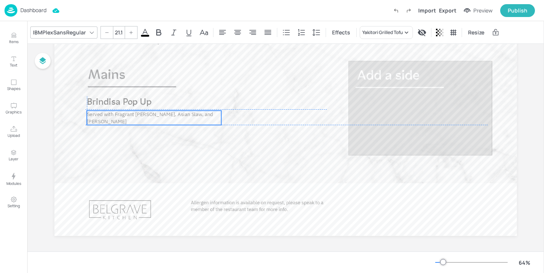
drag, startPoint x: 143, startPoint y: 139, endPoint x: 141, endPoint y: 118, distance: 21.6
click at [141, 118] on p "Served with Fragrant Jasmine Rice, Asian Slaw, and Yakitori Sauce" at bounding box center [154, 118] width 135 height 14
click at [370, 35] on div "Yakitori Grilled Tofu" at bounding box center [382, 32] width 40 height 7
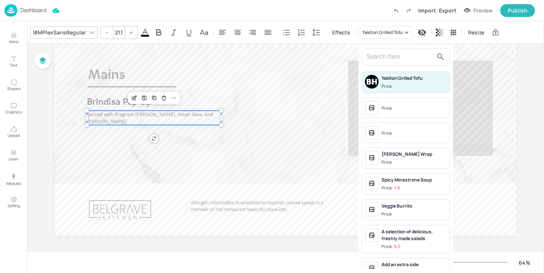
click at [247, 95] on div at bounding box center [272, 136] width 544 height 273
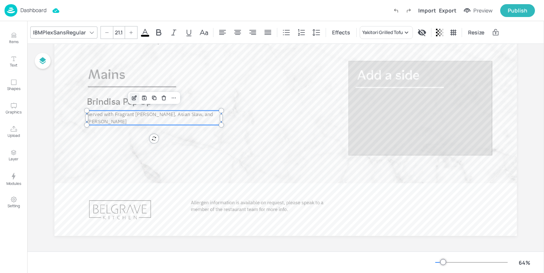
click at [132, 97] on icon "Edit Item" at bounding box center [133, 97] width 3 height 3
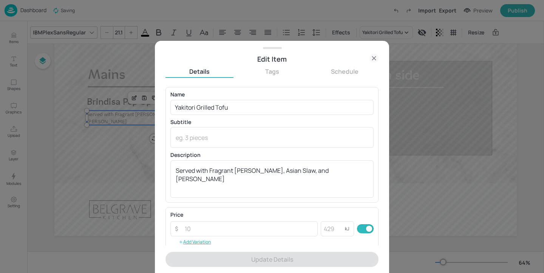
click at [372, 55] on icon at bounding box center [374, 58] width 9 height 9
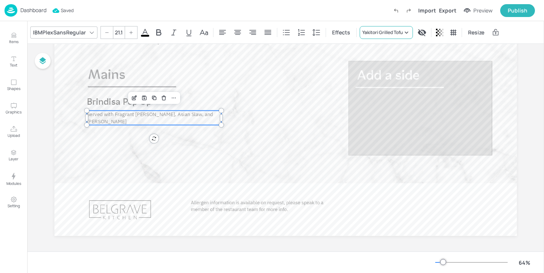
click at [375, 31] on div "Yakitori Grilled Tofu" at bounding box center [382, 32] width 40 height 7
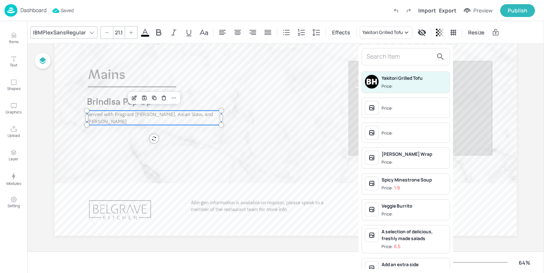
click at [374, 61] on input "text" at bounding box center [400, 57] width 67 height 12
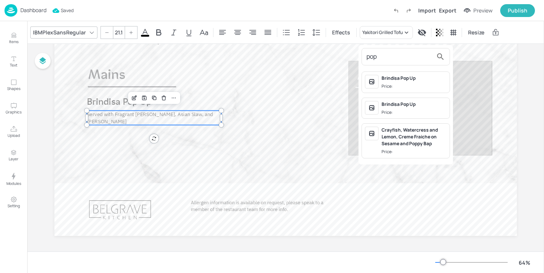
type input "pop"
click at [405, 82] on div "Brindisa Pop Up Price:" at bounding box center [414, 82] width 65 height 15
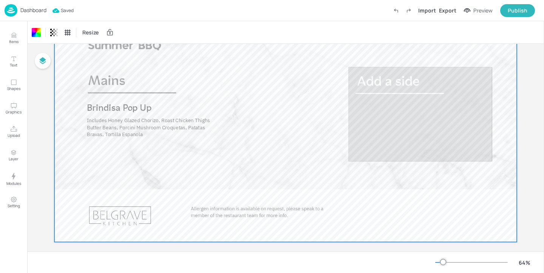
scroll to position [84, 0]
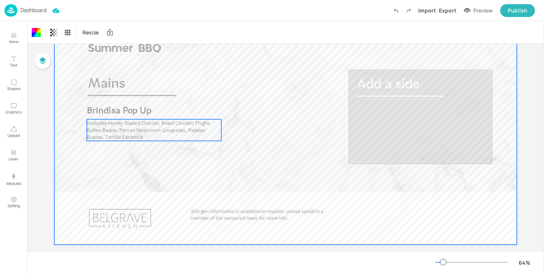
click at [189, 131] on span "Includes Honey Glazed Chorizo, Roast Chicken Thighs Butter Beans, Porcini Mushr…" at bounding box center [148, 129] width 123 height 21
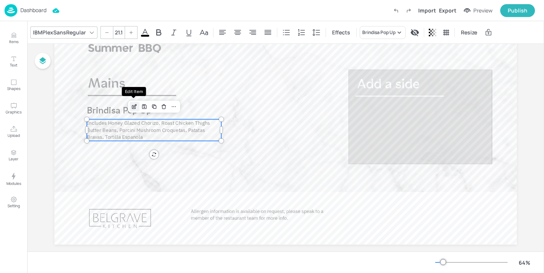
click at [133, 105] on icon "Edit Item" at bounding box center [134, 107] width 6 height 6
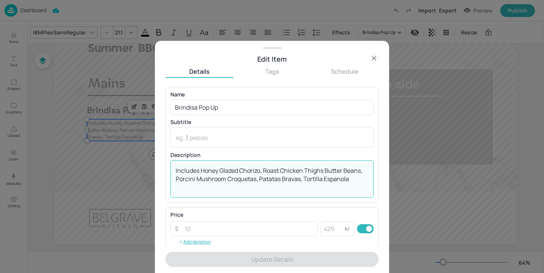
click at [302, 179] on textarea "Includes Honey Glazed Chorizo, Roast Chicken Thighs Butter Beans, Porcini Mushr…" at bounding box center [272, 178] width 193 height 25
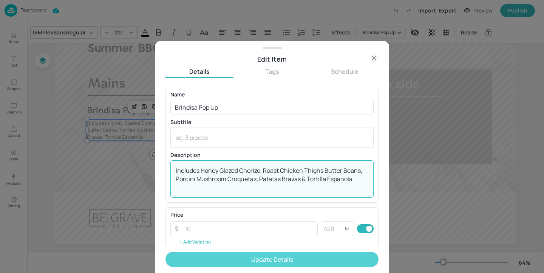
type textarea "Includes Honey Glazed Chorizo, Roast Chicken Thighs Butter Beans, Porcini Mushr…"
click at [317, 258] on button "Update Details" at bounding box center [272, 259] width 213 height 15
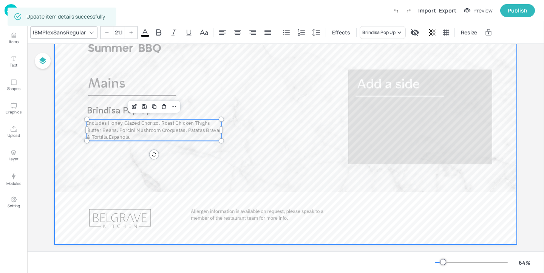
click at [311, 187] on div at bounding box center [285, 114] width 463 height 260
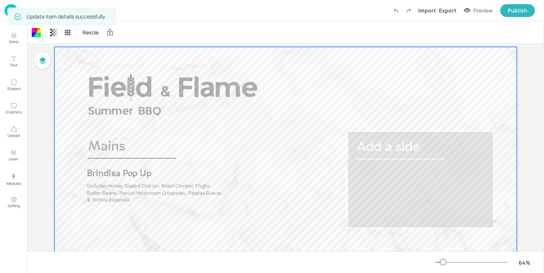
scroll to position [19, 0]
